Goal: Entertainment & Leisure: Consume media (video, audio)

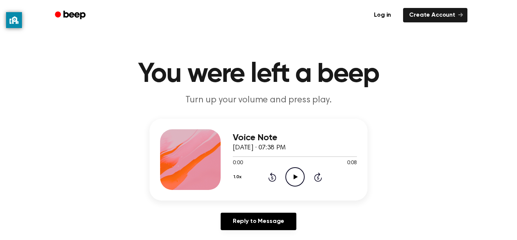
click at [292, 173] on icon "Play Audio" at bounding box center [295, 176] width 19 height 19
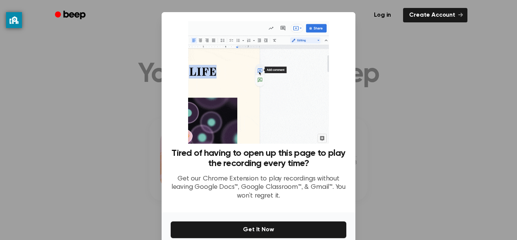
click at [111, 134] on div at bounding box center [258, 120] width 517 height 240
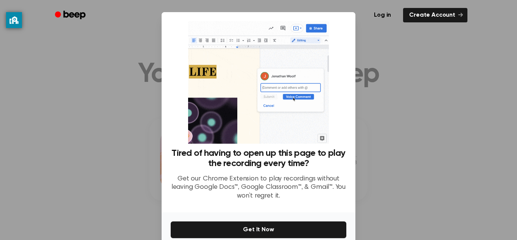
click at [107, 134] on div at bounding box center [258, 120] width 517 height 240
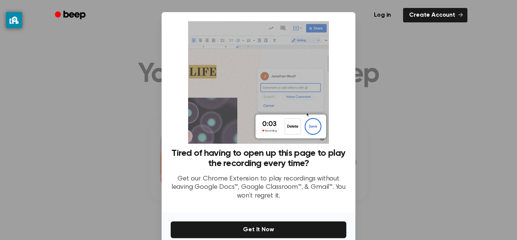
click at [105, 132] on div at bounding box center [258, 120] width 517 height 240
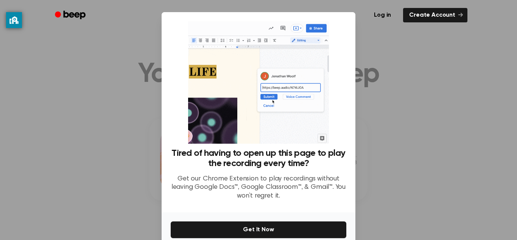
click at [102, 116] on div at bounding box center [258, 120] width 517 height 240
click at [105, 116] on div at bounding box center [258, 120] width 517 height 240
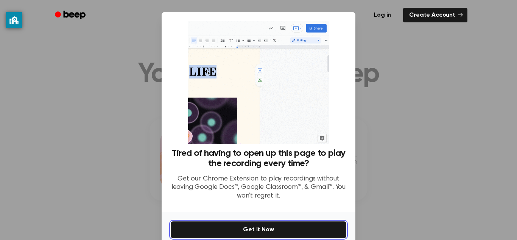
click at [201, 226] on button "Get It Now" at bounding box center [259, 229] width 176 height 17
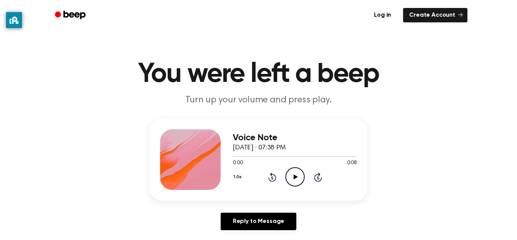
click at [294, 179] on icon at bounding box center [296, 176] width 4 height 5
click at [301, 175] on icon "Play Audio" at bounding box center [295, 176] width 19 height 19
click at [298, 181] on icon "Play Audio" at bounding box center [295, 176] width 19 height 19
click at [305, 178] on circle at bounding box center [295, 176] width 19 height 19
click at [296, 172] on icon "Play Audio" at bounding box center [295, 176] width 19 height 19
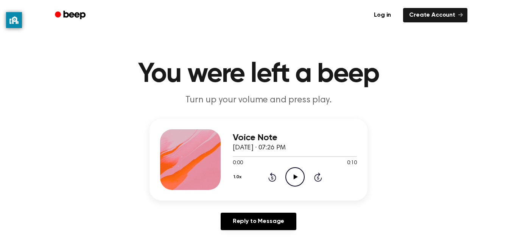
click at [286, 181] on icon "Play Audio" at bounding box center [295, 176] width 19 height 19
click at [300, 187] on div "Voice Note [DATE] · 07:31 PM 0:00 0:14 Your browser does not support the [objec…" at bounding box center [295, 159] width 124 height 61
click at [295, 180] on icon "Play Audio" at bounding box center [295, 176] width 19 height 19
click at [294, 172] on icon "Play Audio" at bounding box center [295, 176] width 19 height 19
click at [300, 178] on icon "Play Audio" at bounding box center [295, 176] width 19 height 19
